Goal: Transaction & Acquisition: Book appointment/travel/reservation

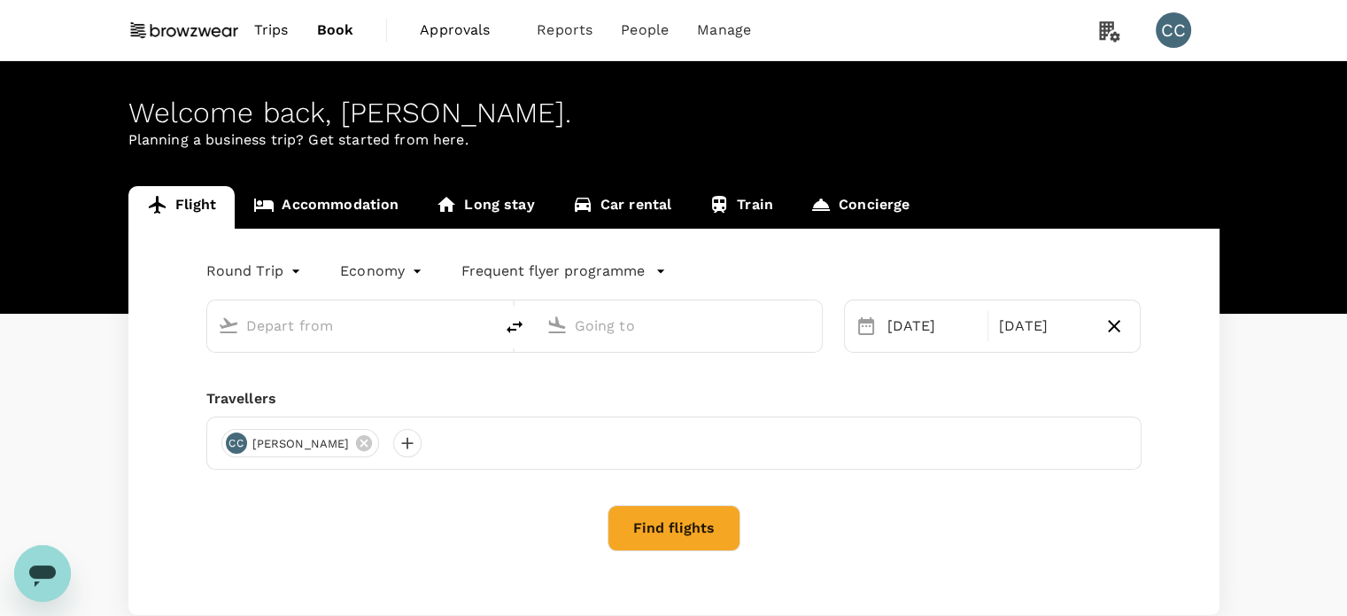
type input "Penang Intl (PEN)"
type input "Singapore Changi (SIN)"
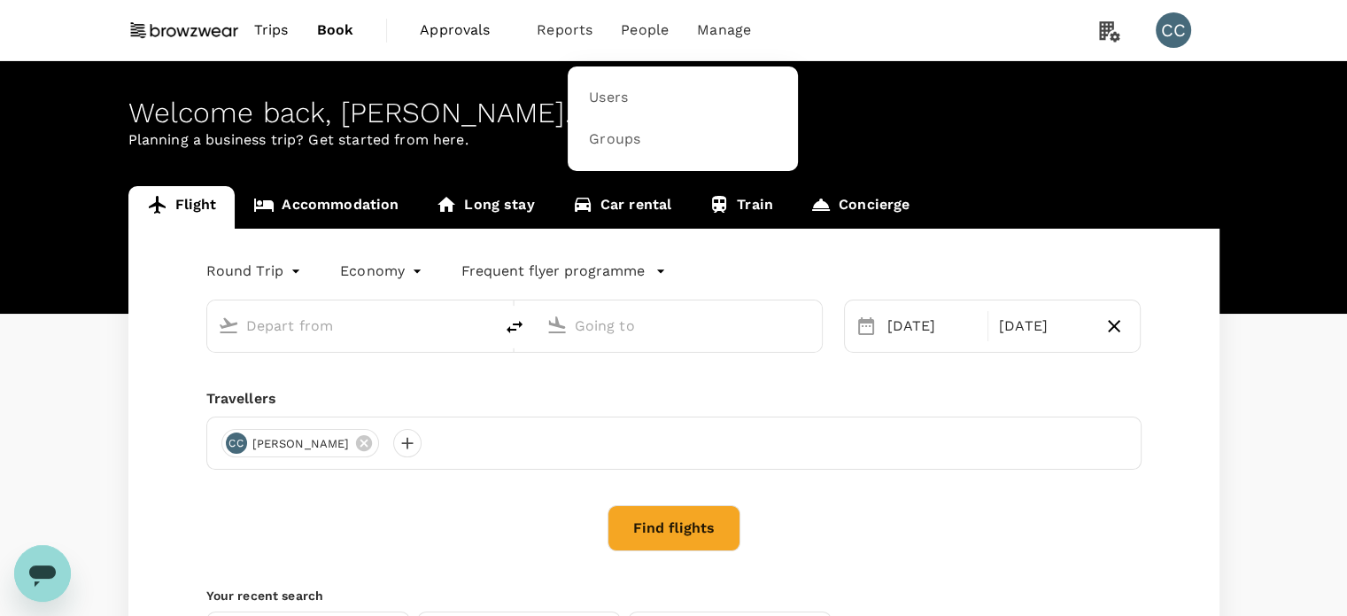
type input "Penang Intl (PEN)"
type input "Singapore Changi (SIN)"
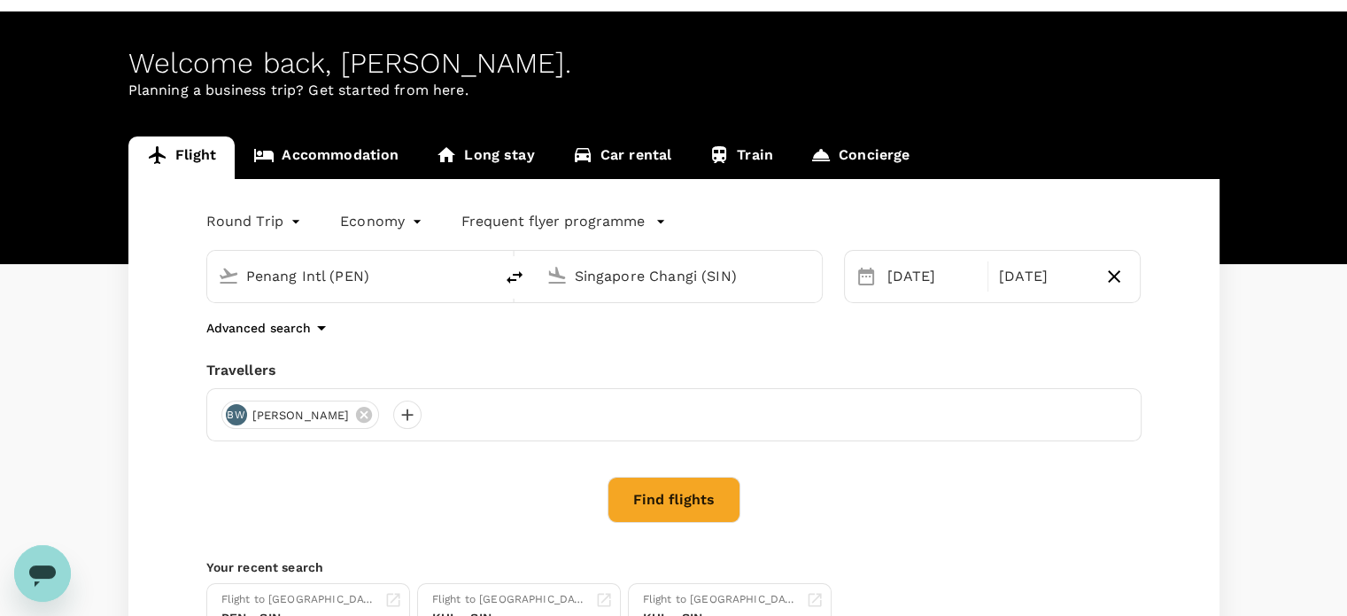
scroll to position [89, 0]
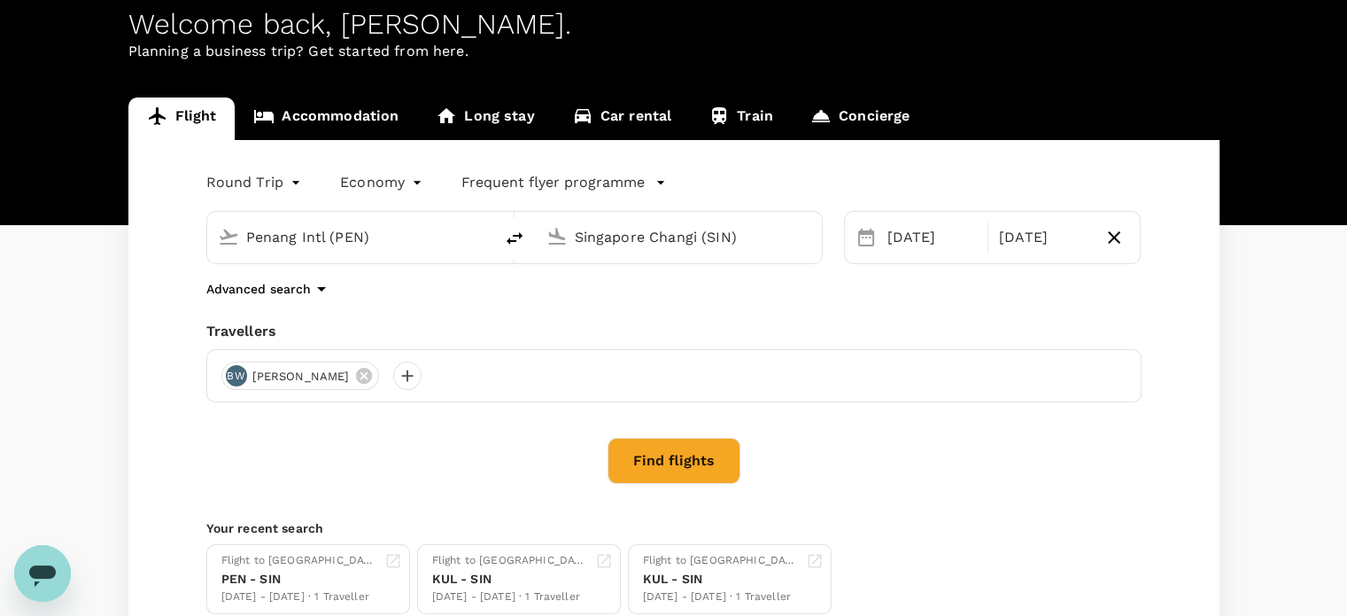
click at [678, 460] on button "Find flights" at bounding box center [674, 461] width 133 height 46
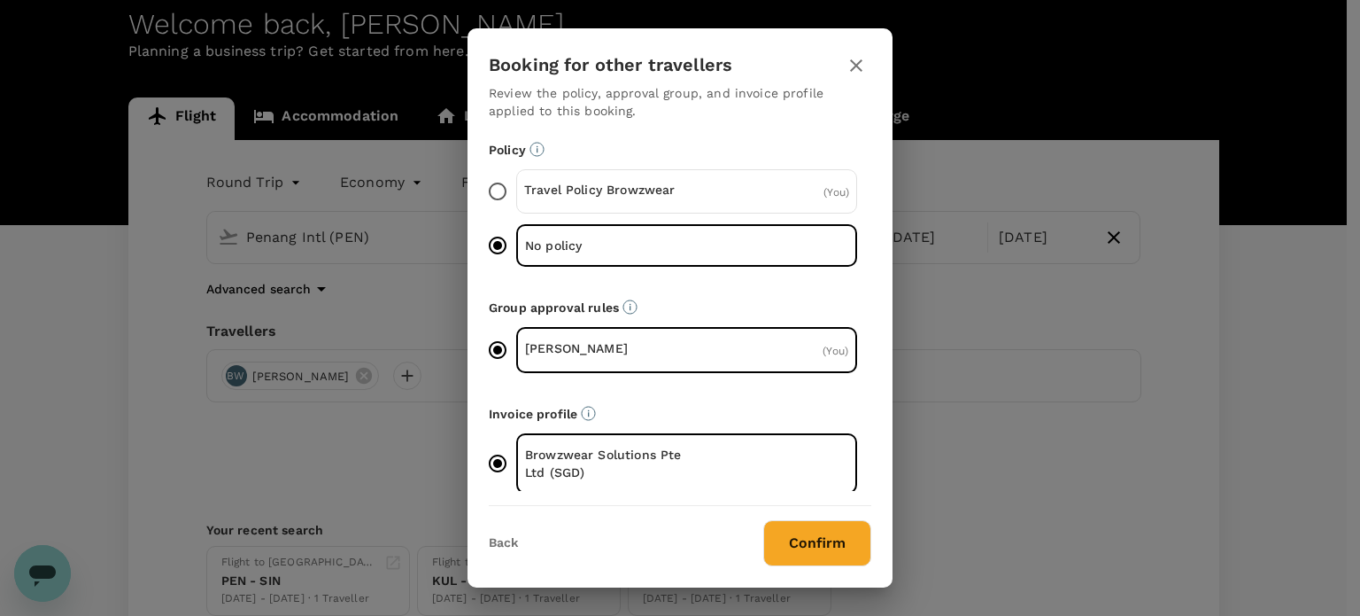
click at [503, 545] on button "Back" at bounding box center [503, 543] width 29 height 14
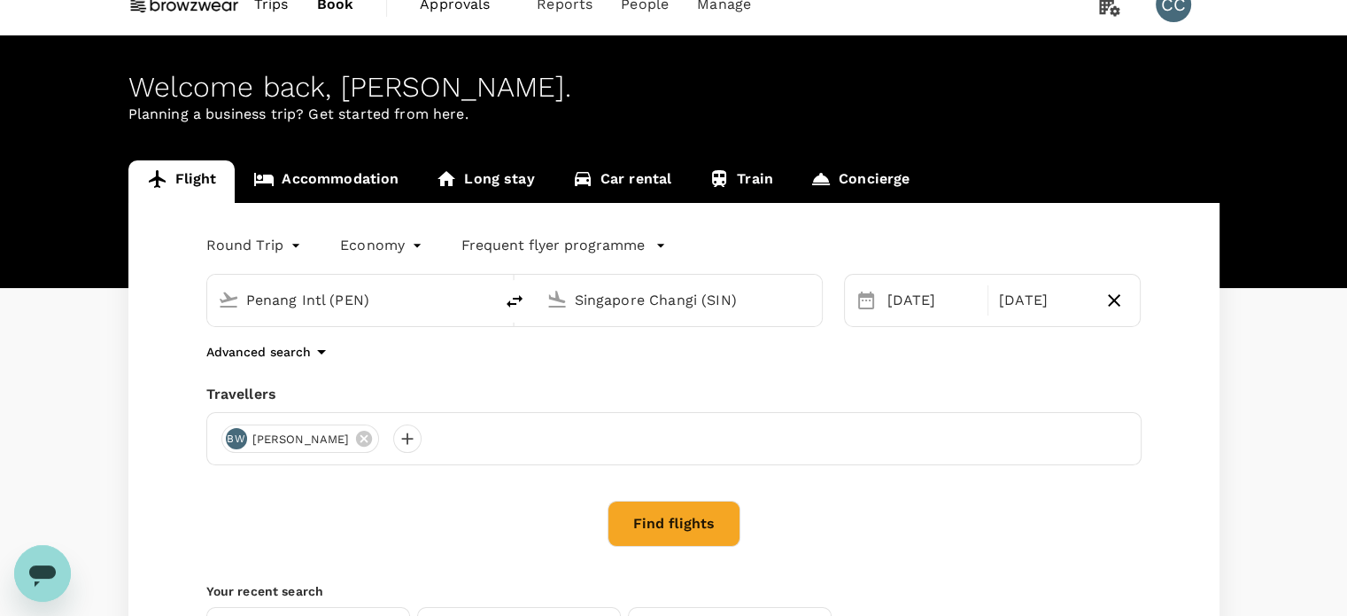
scroll to position [0, 0]
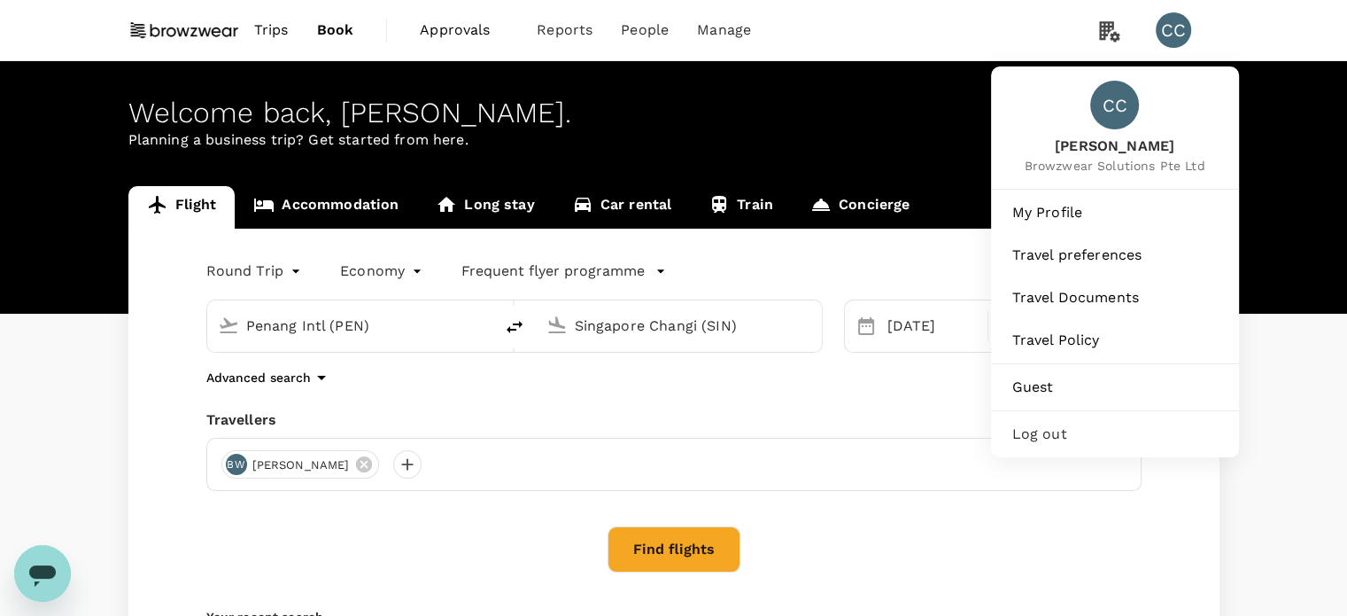
click at [1174, 27] on div "CC" at bounding box center [1173, 29] width 35 height 35
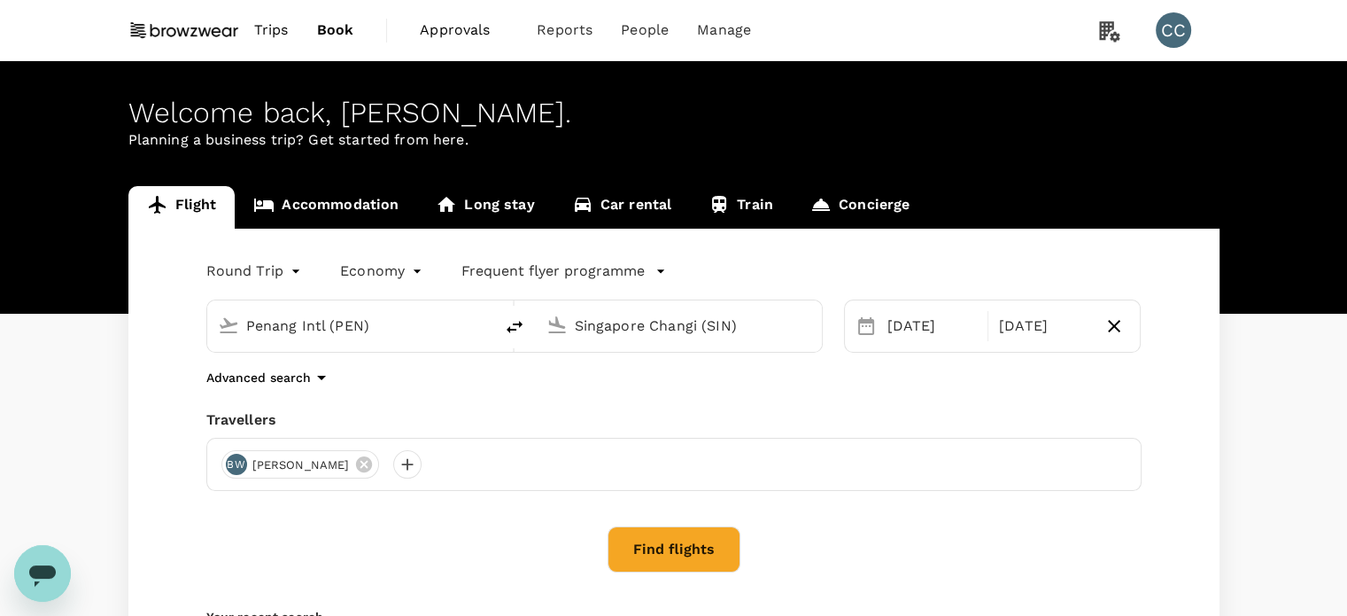
click at [1163, 27] on div "CC" at bounding box center [1173, 29] width 35 height 35
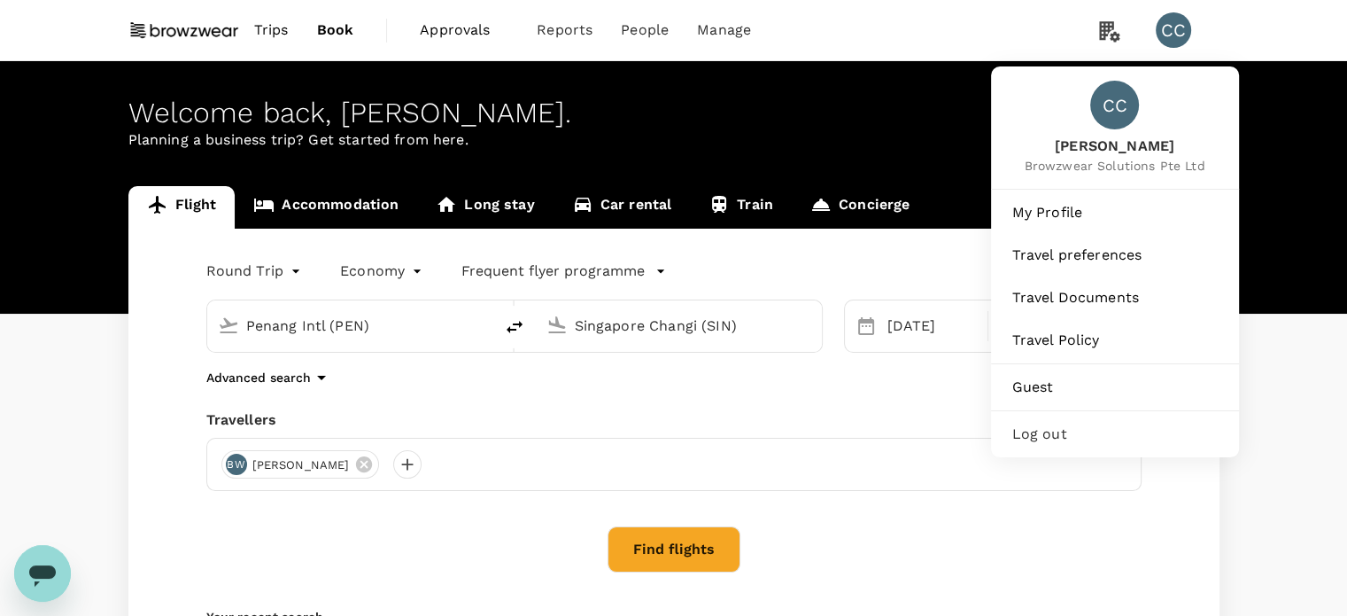
click at [1050, 432] on span "Log out" at bounding box center [1114, 433] width 205 height 21
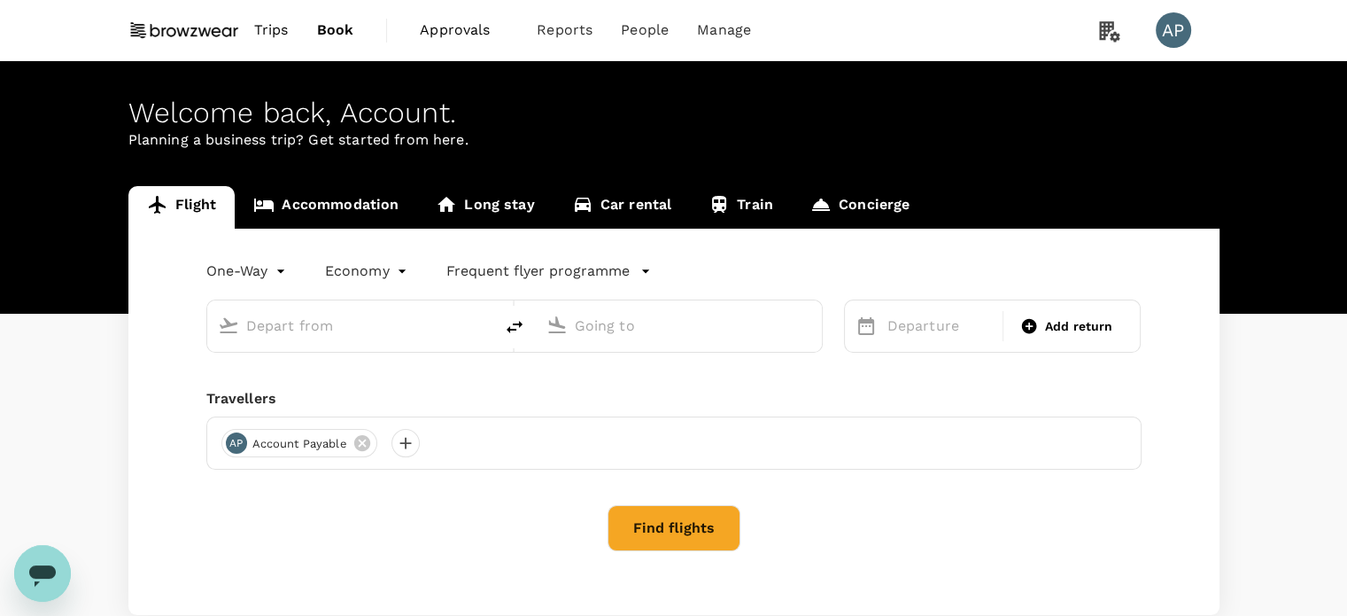
type input "roundtrip"
type input "Kuala Lumpur Intl ([GEOGRAPHIC_DATA])"
type input "Singapore Changi (SIN)"
type input "Kuala Lumpur Intl ([GEOGRAPHIC_DATA])"
type input "Singapore Changi (SIN)"
